Goal: Task Accomplishment & Management: Manage account settings

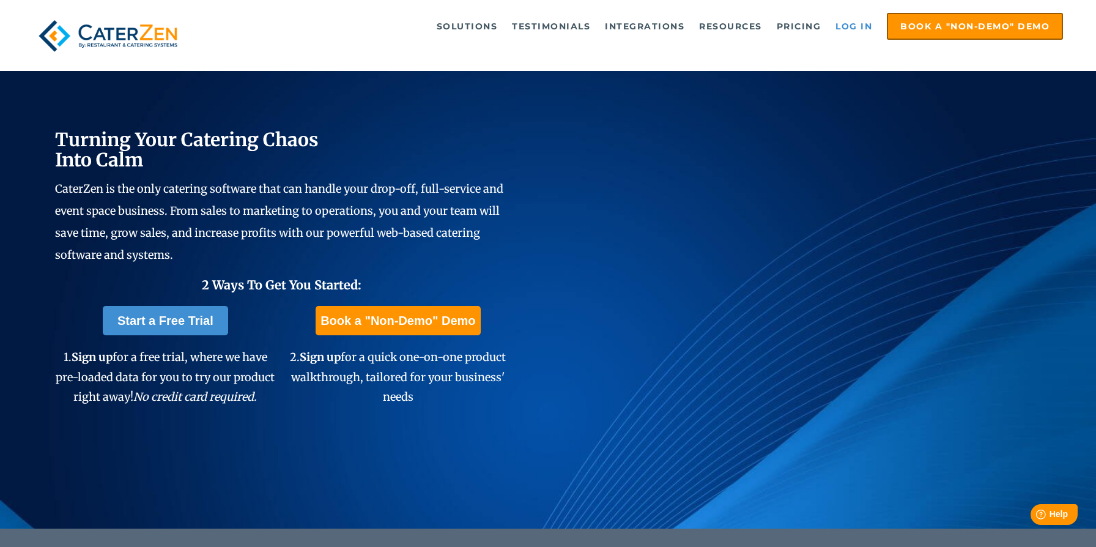
click at [866, 30] on link "Log in" at bounding box center [853, 26] width 49 height 24
click at [846, 29] on link "Log in" at bounding box center [853, 26] width 49 height 24
click at [857, 27] on link "Log in" at bounding box center [853, 26] width 49 height 24
click at [854, 28] on link "Log in" at bounding box center [853, 26] width 49 height 24
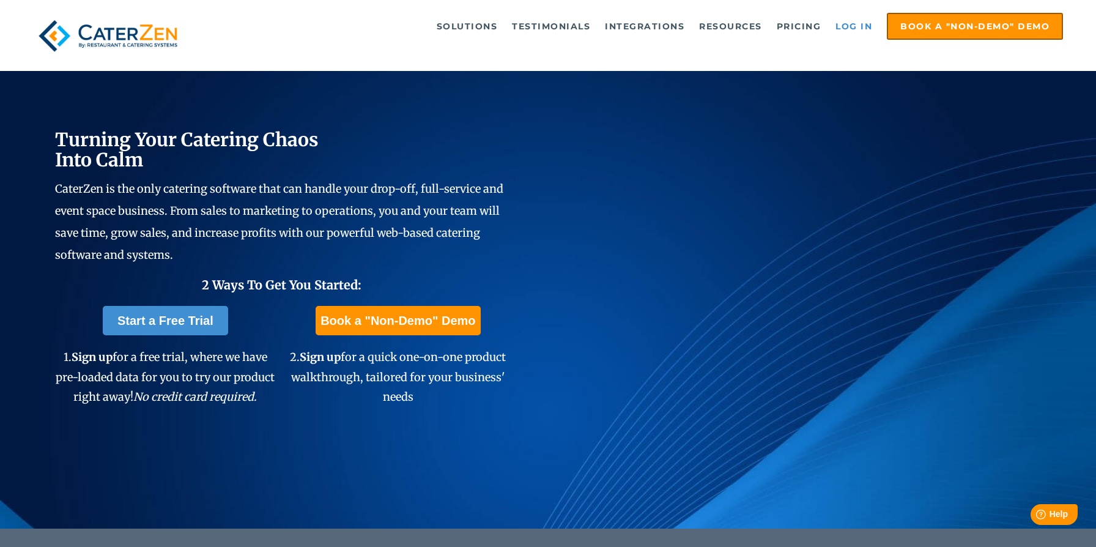
click at [854, 28] on link "Log in" at bounding box center [853, 26] width 49 height 24
